Goal: Check status: Check status

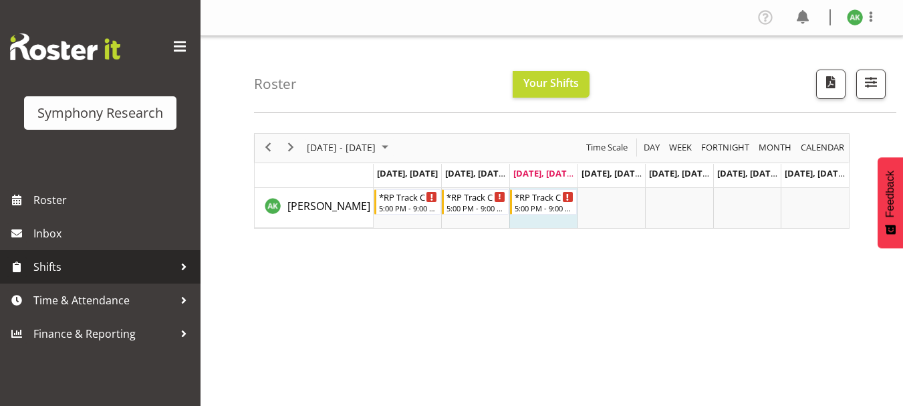
click at [45, 264] on span "Shifts" at bounding box center [103, 267] width 140 height 20
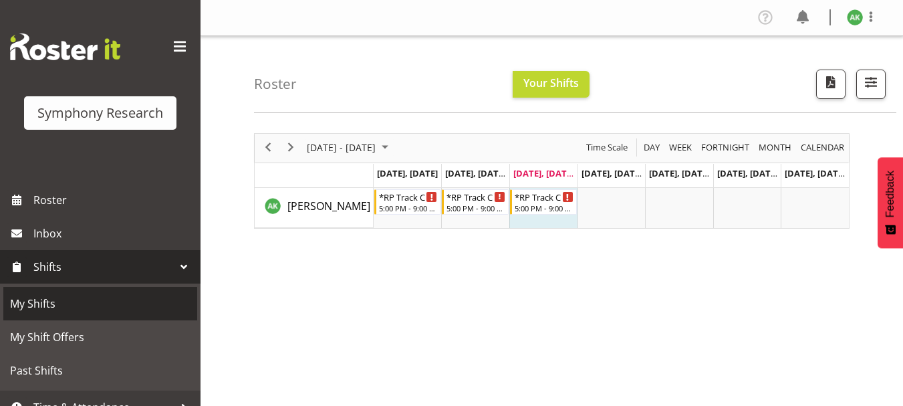
click at [43, 297] on span "My Shifts" at bounding box center [100, 303] width 180 height 20
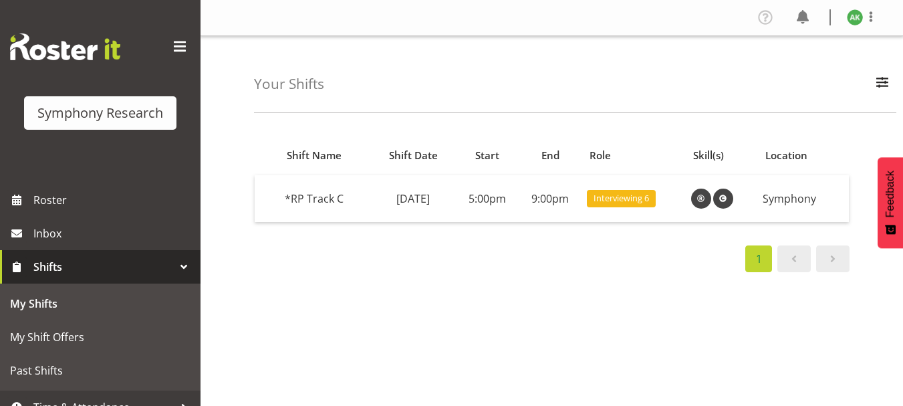
scroll to position [51, 0]
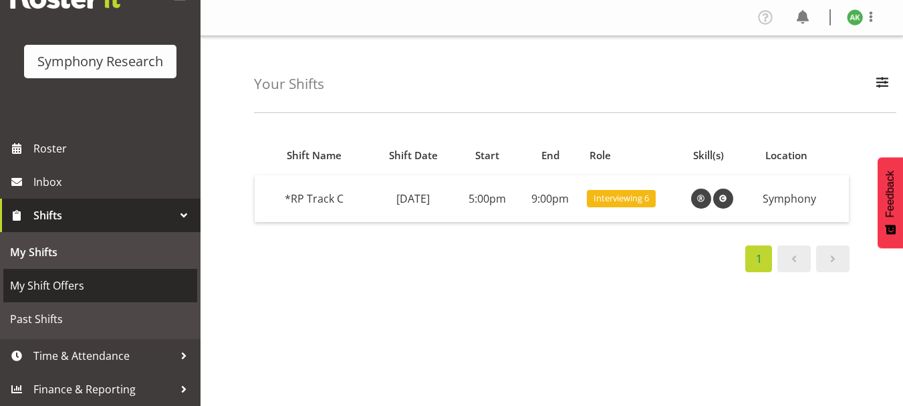
click at [65, 289] on span "My Shift Offers" at bounding box center [100, 285] width 180 height 20
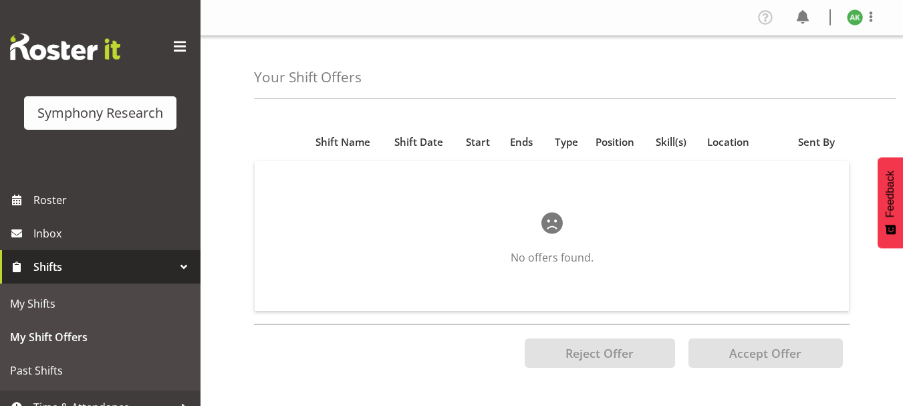
click at [56, 274] on span "Shifts" at bounding box center [103, 267] width 140 height 20
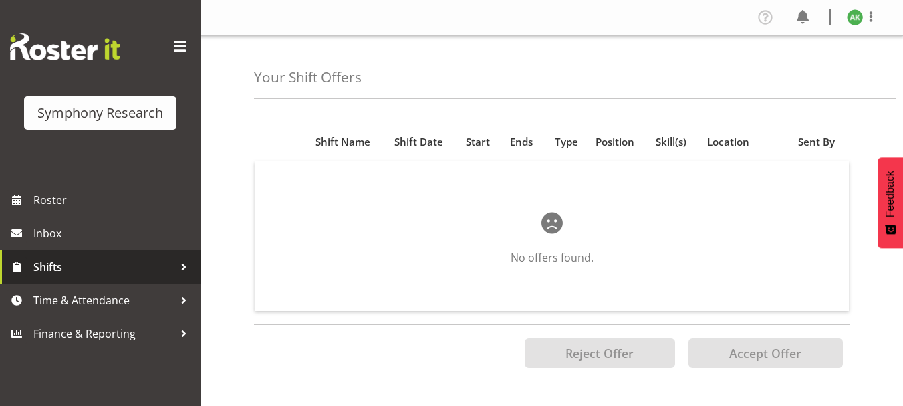
click at [56, 274] on span "Shifts" at bounding box center [103, 267] width 140 height 20
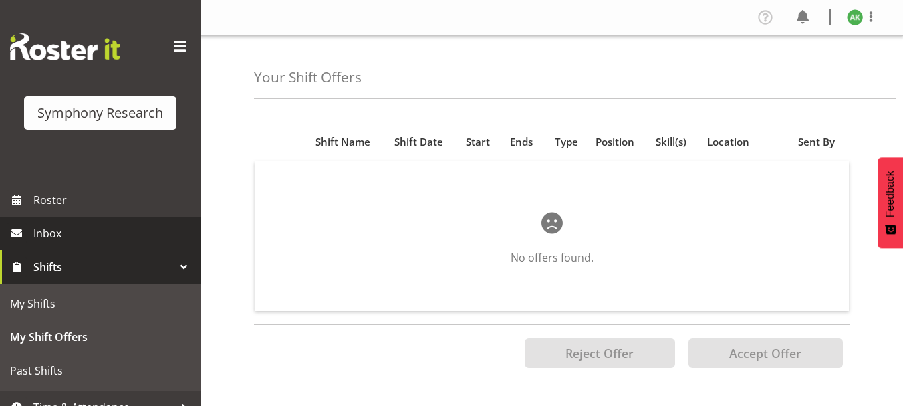
click at [53, 232] on span "Inbox" at bounding box center [113, 233] width 160 height 20
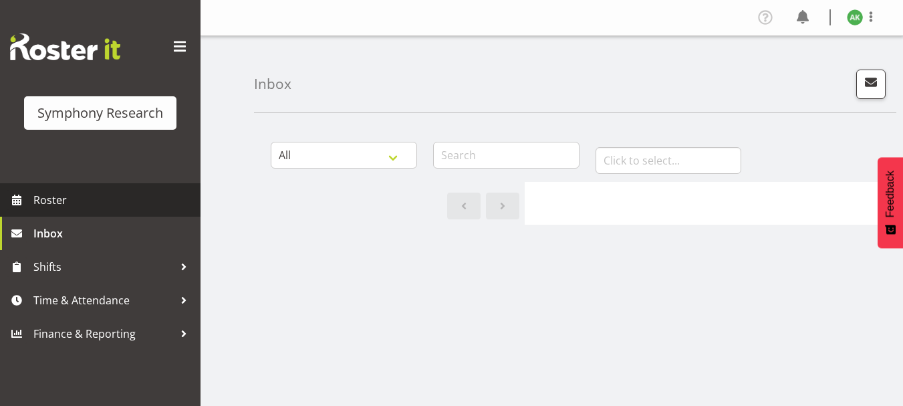
click at [55, 201] on span "Roster" at bounding box center [113, 200] width 160 height 20
